Goal: Find contact information: Find contact information

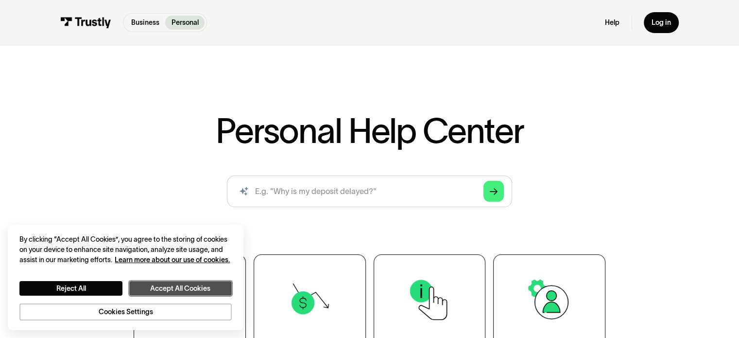
click at [182, 290] on button "Accept All Cookies" at bounding box center [180, 288] width 103 height 15
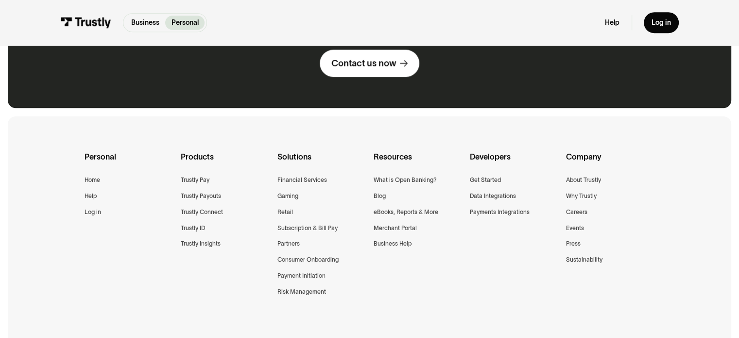
scroll to position [718, 0]
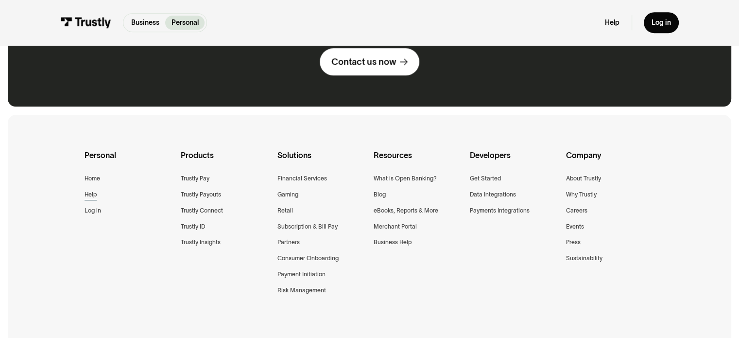
click at [93, 193] on div "Help" at bounding box center [91, 195] width 12 height 10
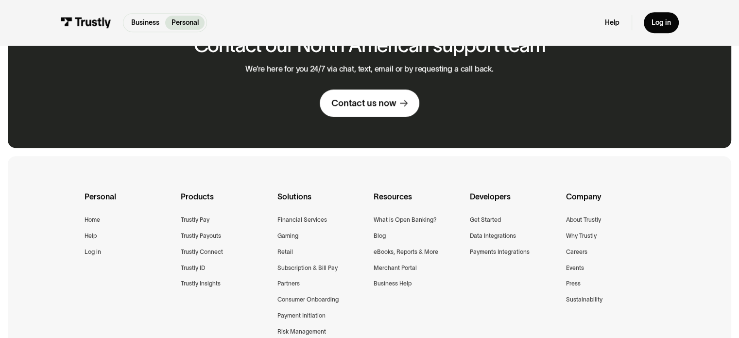
scroll to position [712, 0]
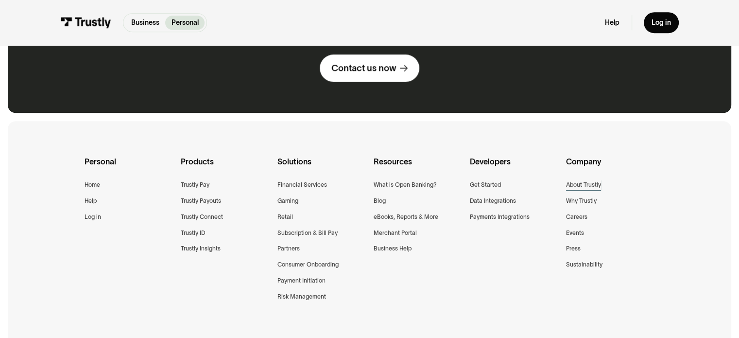
click at [584, 184] on div "About Trustly" at bounding box center [583, 185] width 35 height 10
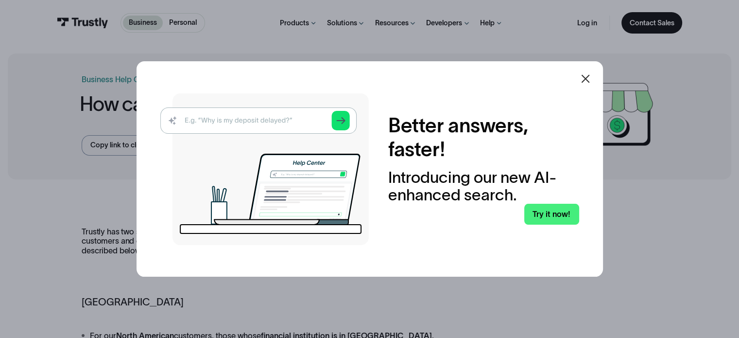
click at [587, 77] on icon at bounding box center [585, 79] width 8 height 8
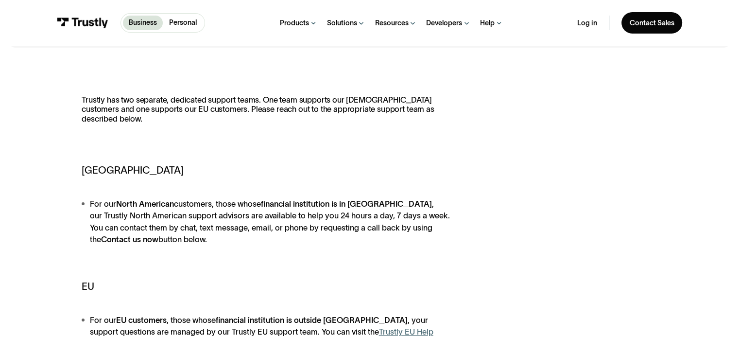
scroll to position [126, 0]
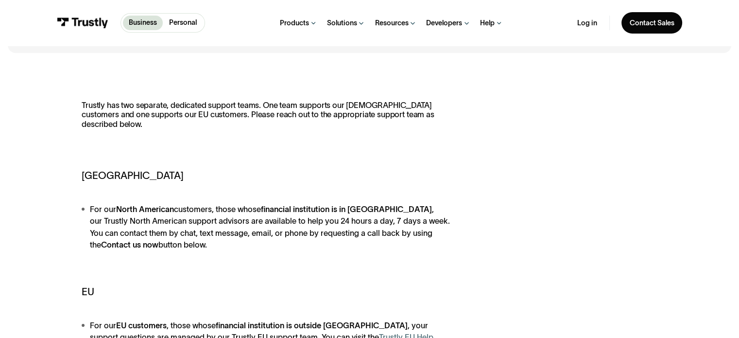
drag, startPoint x: 187, startPoint y: 245, endPoint x: 70, endPoint y: 208, distance: 122.6
click at [70, 208] on div "Trustly has two separate, dedicated support teams. One team supports our North …" at bounding box center [369, 282] width 723 height 442
click at [177, 248] on li "For our North American customers, those whose financial institution is in North…" at bounding box center [267, 227] width 370 height 48
click at [193, 242] on li "For our North American customers, those whose financial institution is in North…" at bounding box center [267, 227] width 370 height 48
drag, startPoint x: 193, startPoint y: 242, endPoint x: 72, endPoint y: 207, distance: 125.8
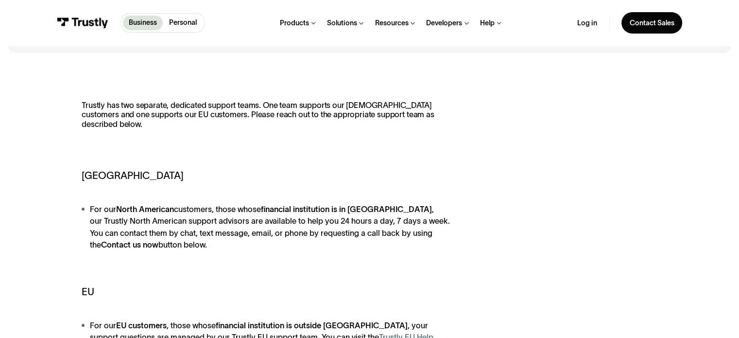
click at [72, 207] on div "Trustly has two separate, dedicated support teams. One team supports our North …" at bounding box center [369, 282] width 723 height 442
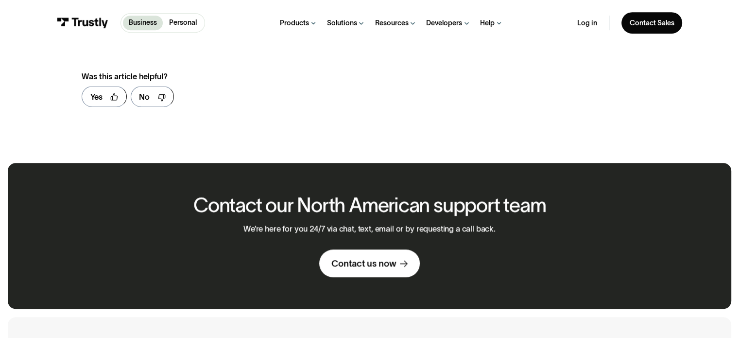
scroll to position [477, 0]
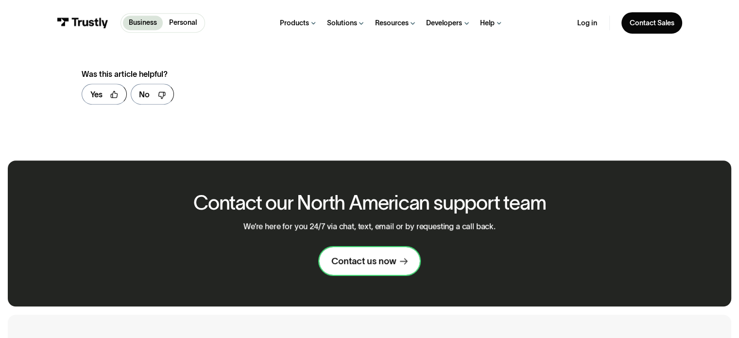
click at [398, 254] on link "Contact us now" at bounding box center [369, 261] width 100 height 28
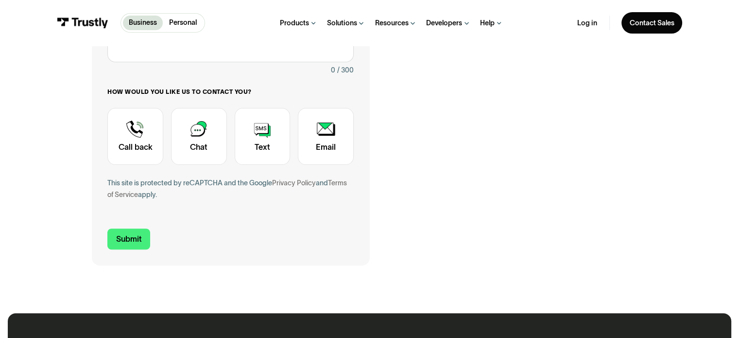
scroll to position [271, 0]
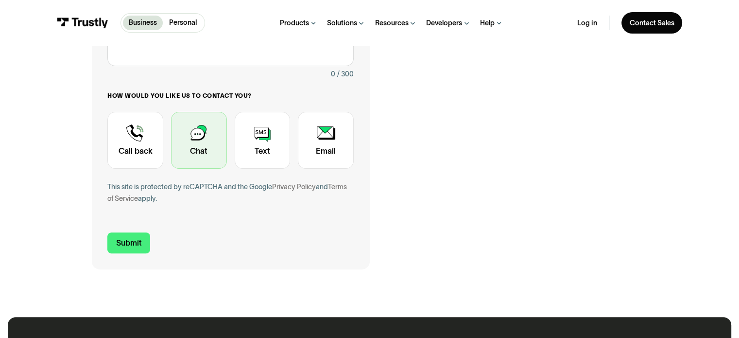
click at [196, 150] on div "Contact Trustly Support" at bounding box center [199, 140] width 56 height 57
